Goal: Task Accomplishment & Management: Manage account settings

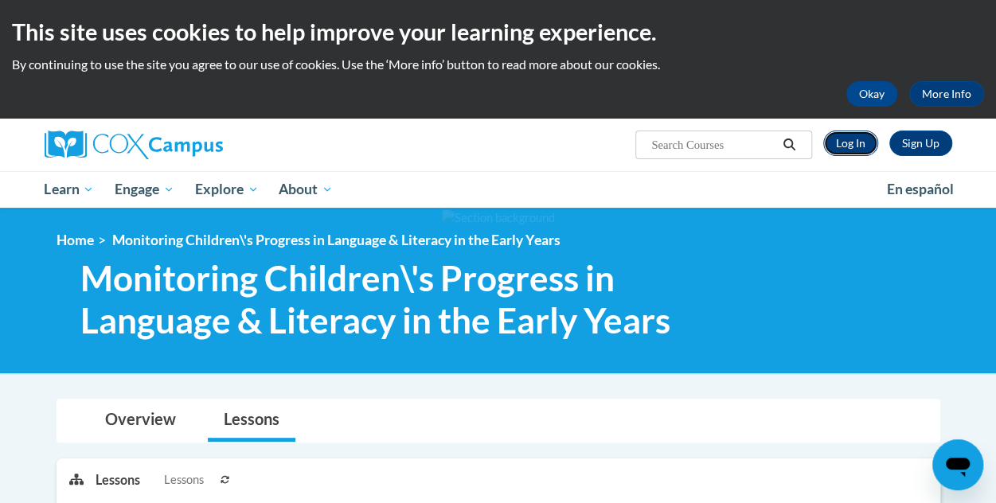
click at [852, 149] on link "Log In" at bounding box center [850, 143] width 55 height 25
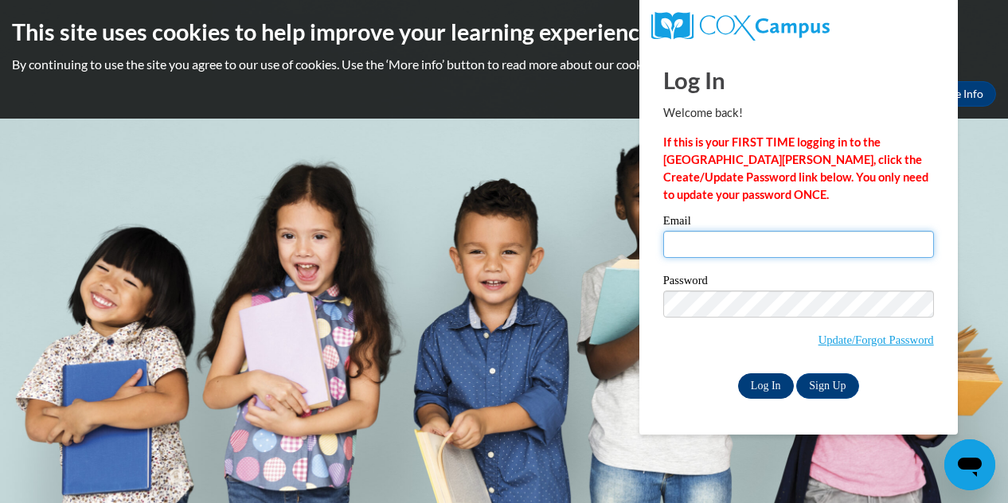
type input "trishroat@gmail.com"
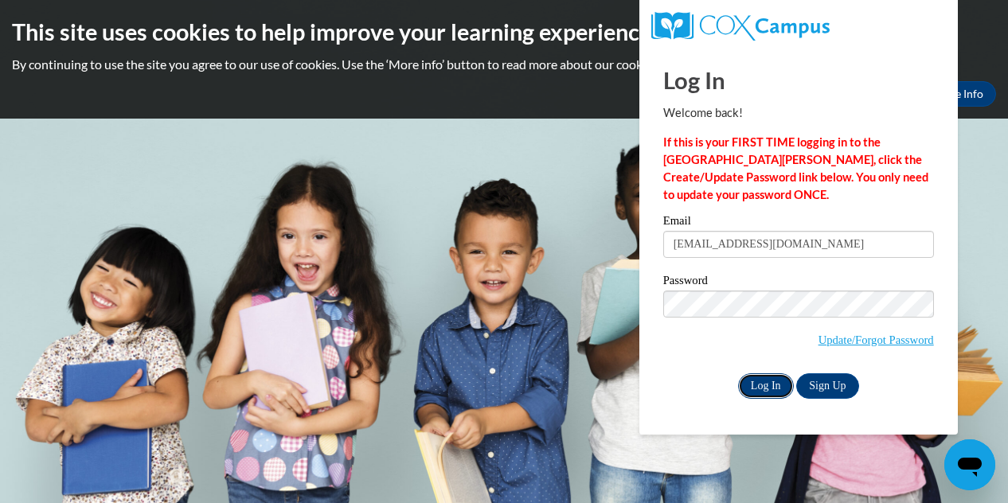
click at [760, 381] on input "Log In" at bounding box center [766, 385] width 56 height 25
